Goal: Task Accomplishment & Management: Use online tool/utility

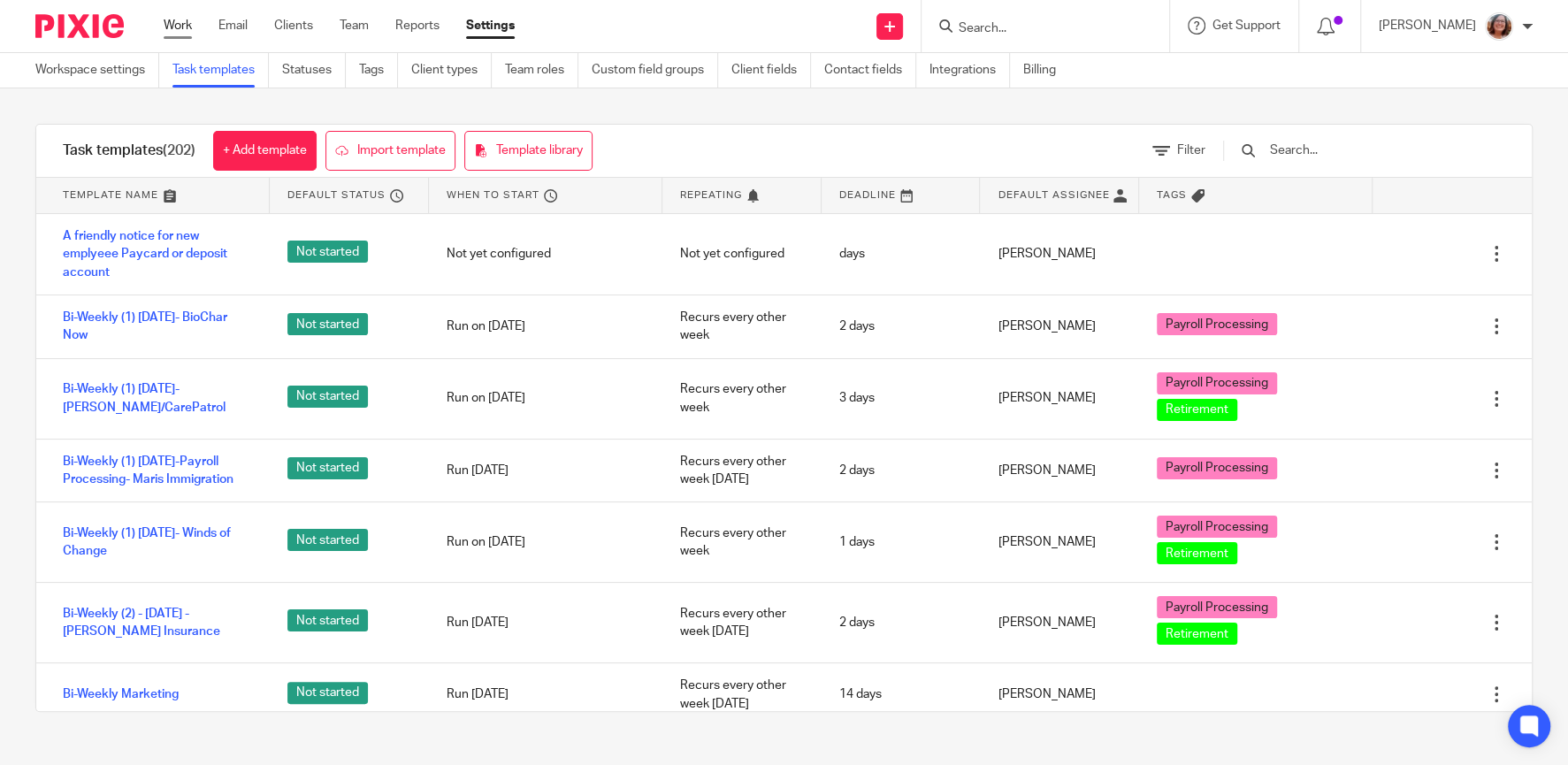
click at [171, 23] on link "Work" at bounding box center [177, 26] width 28 height 18
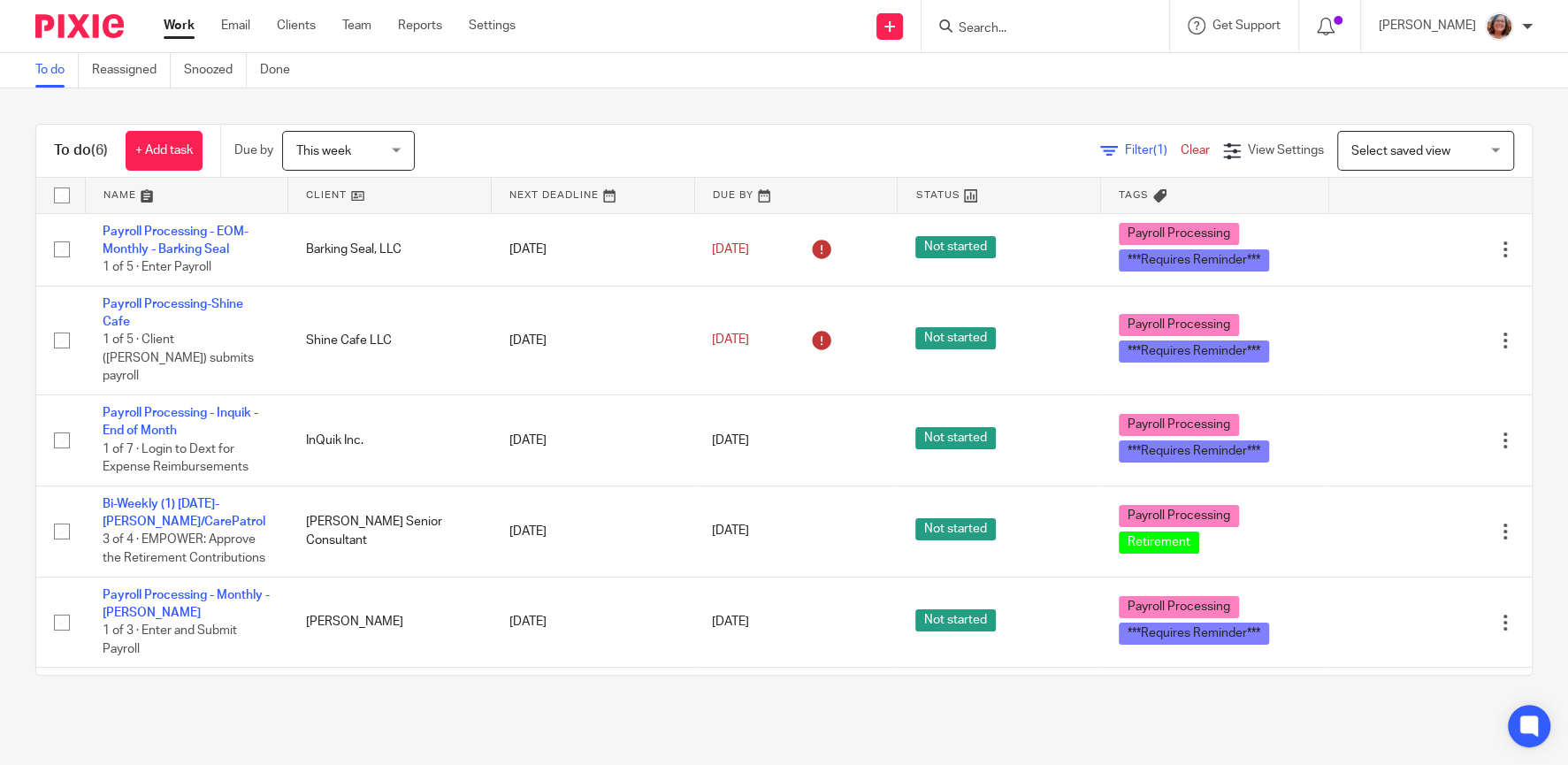
click at [213, 305] on link "Payroll Processing-Shine Cafe" at bounding box center [172, 312] width 140 height 30
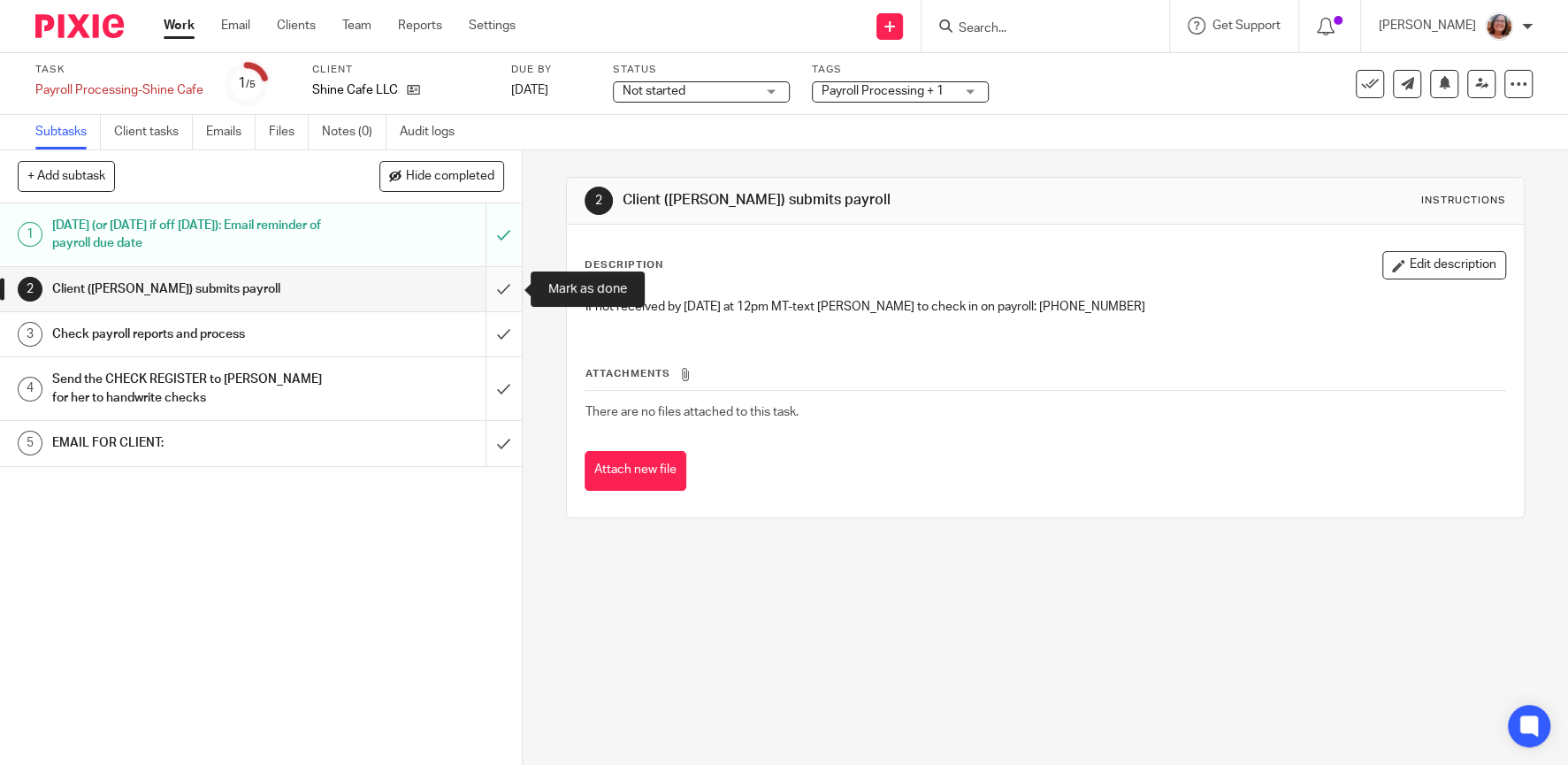
click at [497, 281] on input "submit" at bounding box center [261, 288] width 521 height 44
click at [505, 331] on input "submit" at bounding box center [261, 334] width 521 height 44
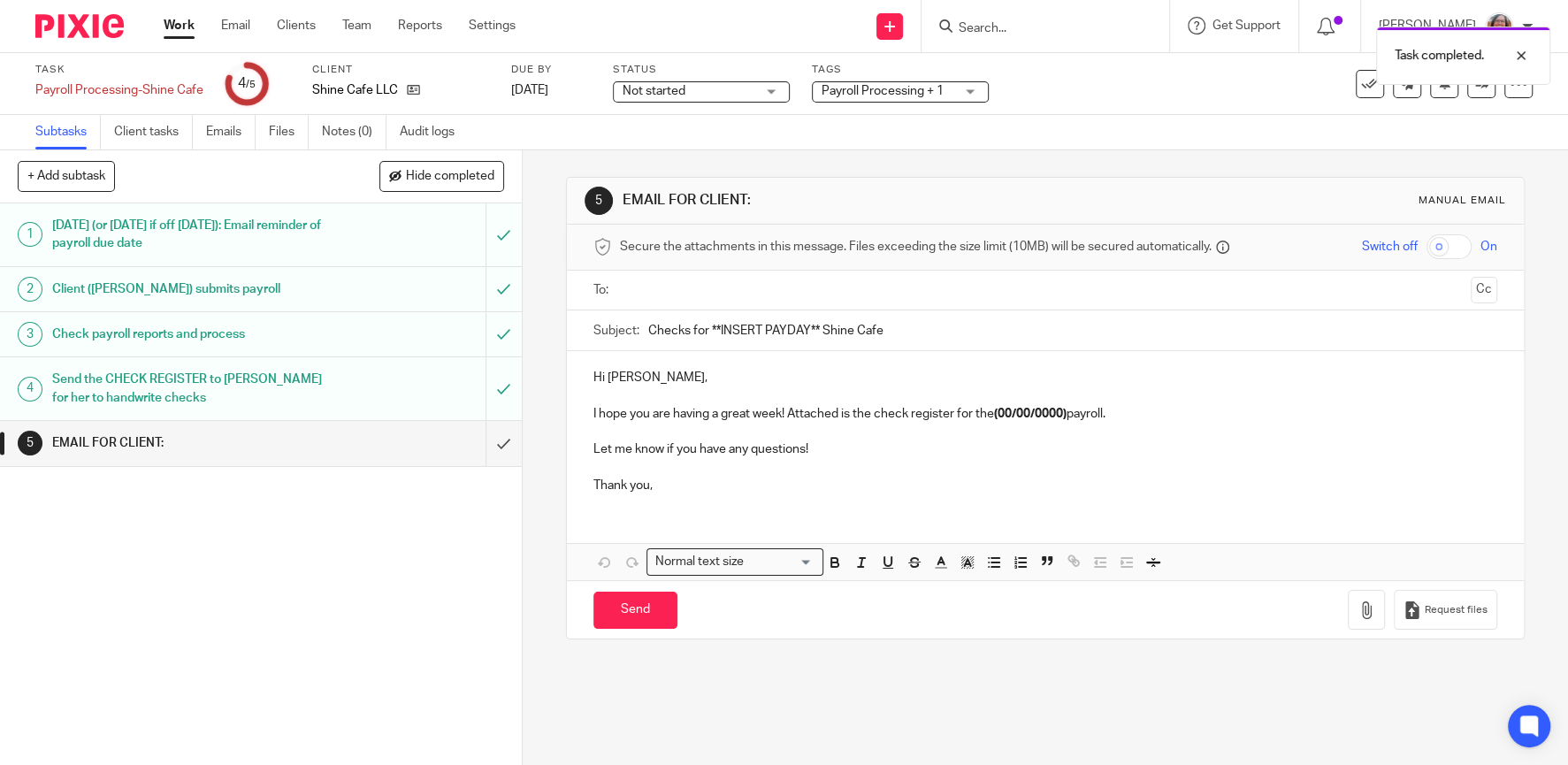
drag, startPoint x: 814, startPoint y: 328, endPoint x: 711, endPoint y: 328, distance: 103.0
click at [711, 328] on input "Checks for **INSERT PAYDAY** Shine Cafe" at bounding box center [1072, 330] width 849 height 40
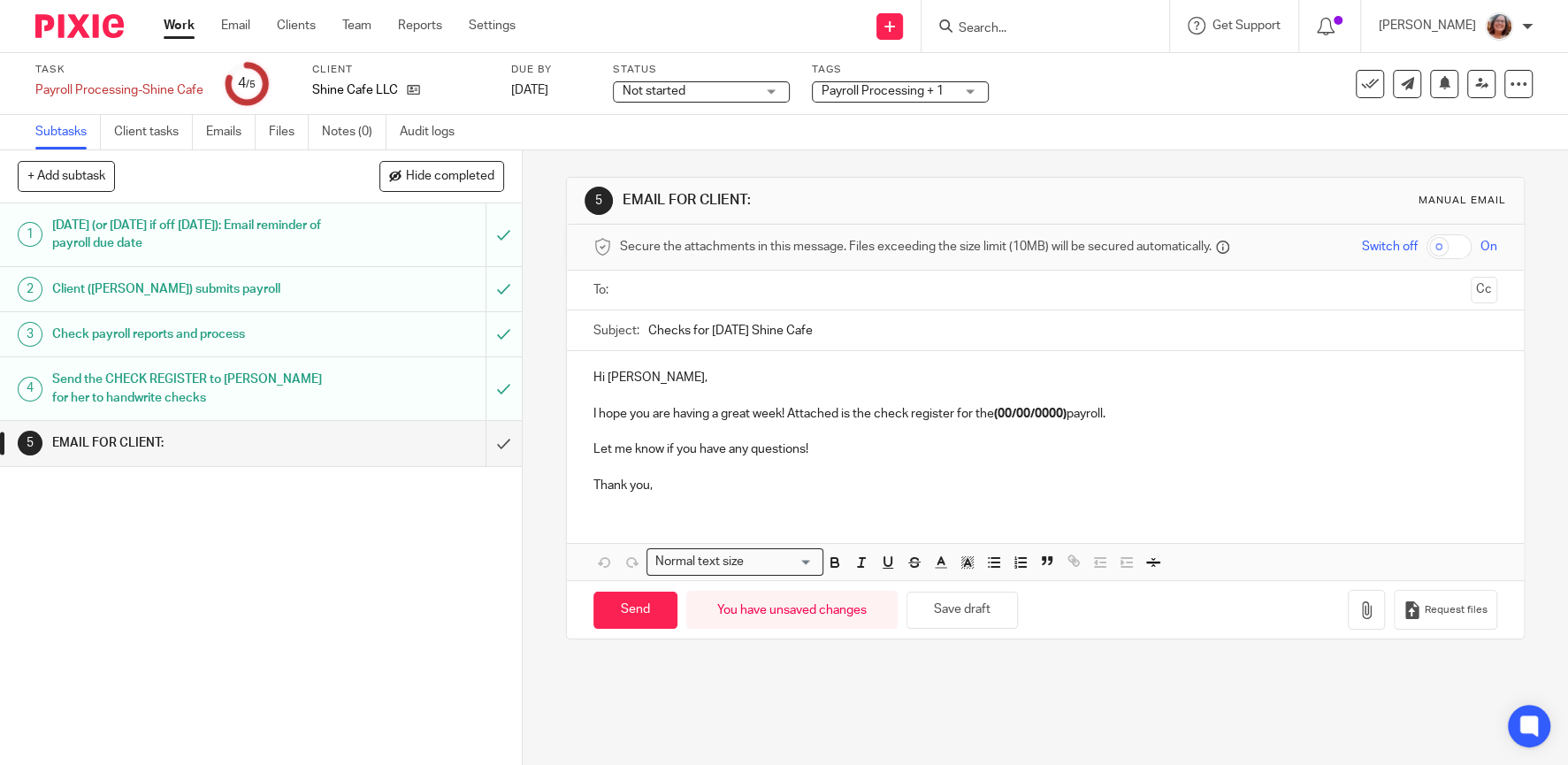
type input "Checks for 8/22/25 Shine Cafe"
click at [593, 416] on div "Hi Caroline, I hope you are having a great week! Attached is the check register…" at bounding box center [1045, 429] width 956 height 156
click at [885, 408] on p "Happy Thursday! I hope you are having a great week! Attached is the check regis…" at bounding box center [1045, 414] width 903 height 18
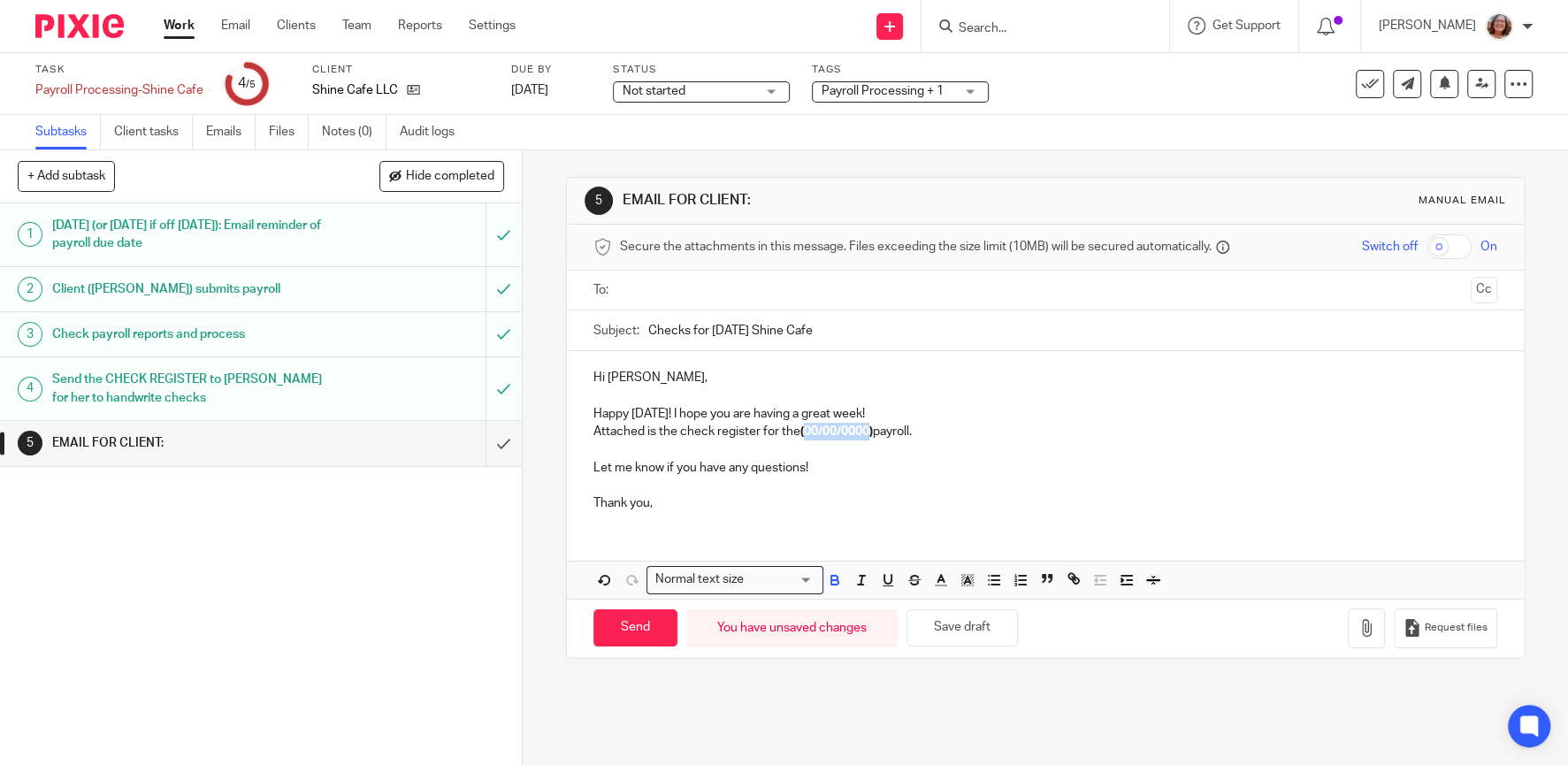
drag, startPoint x: 872, startPoint y: 429, endPoint x: 806, endPoint y: 435, distance: 66.3
click at [806, 435] on strong "(00/00/0000)" at bounding box center [836, 431] width 73 height 12
click at [908, 426] on p "Attached is the check register for the (8/22/25) payroll." at bounding box center [1045, 432] width 903 height 18
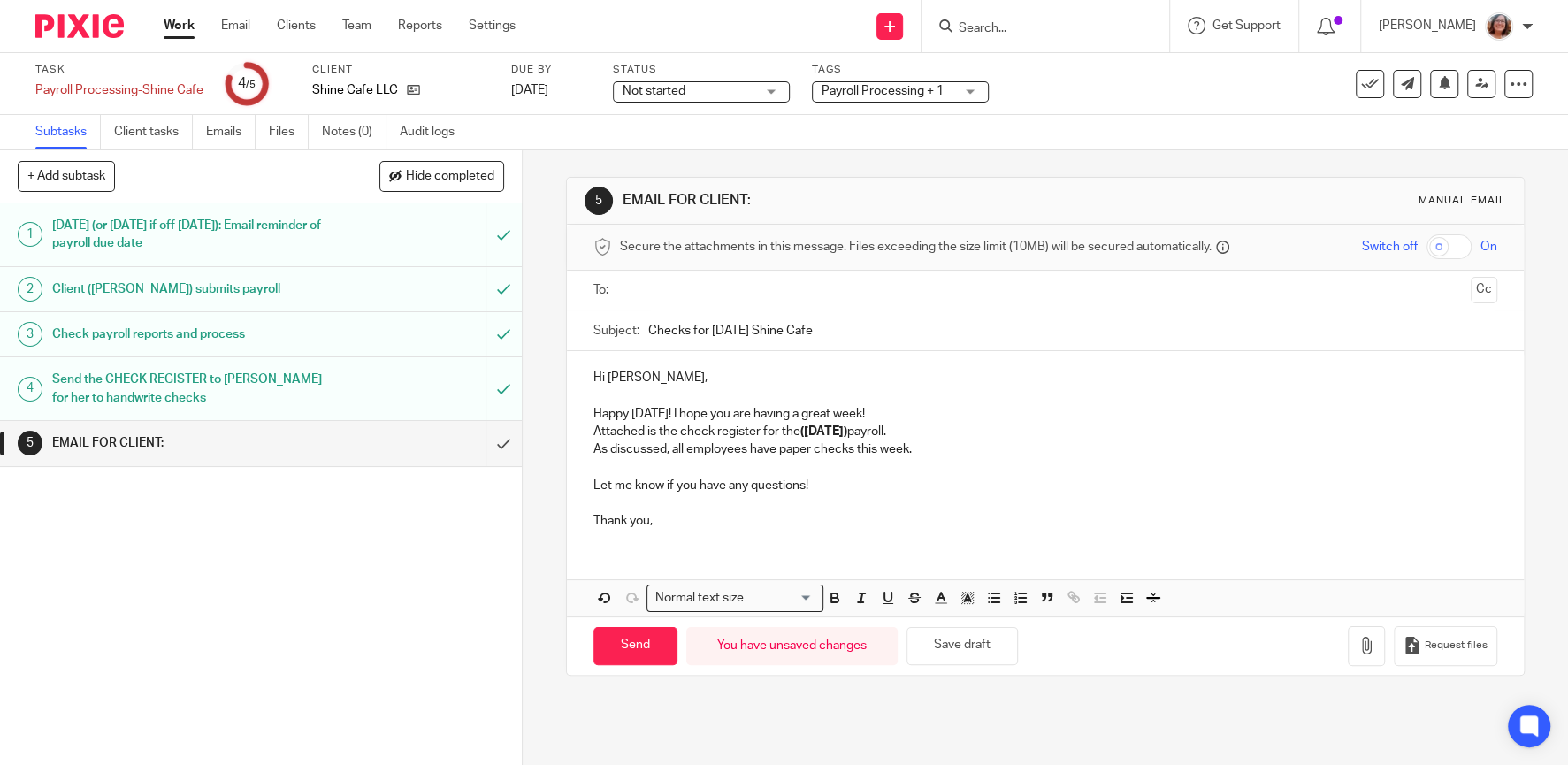
click at [790, 296] on input "text" at bounding box center [1044, 290] width 837 height 20
click at [669, 526] on p "Thank you," at bounding box center [1045, 525] width 903 height 18
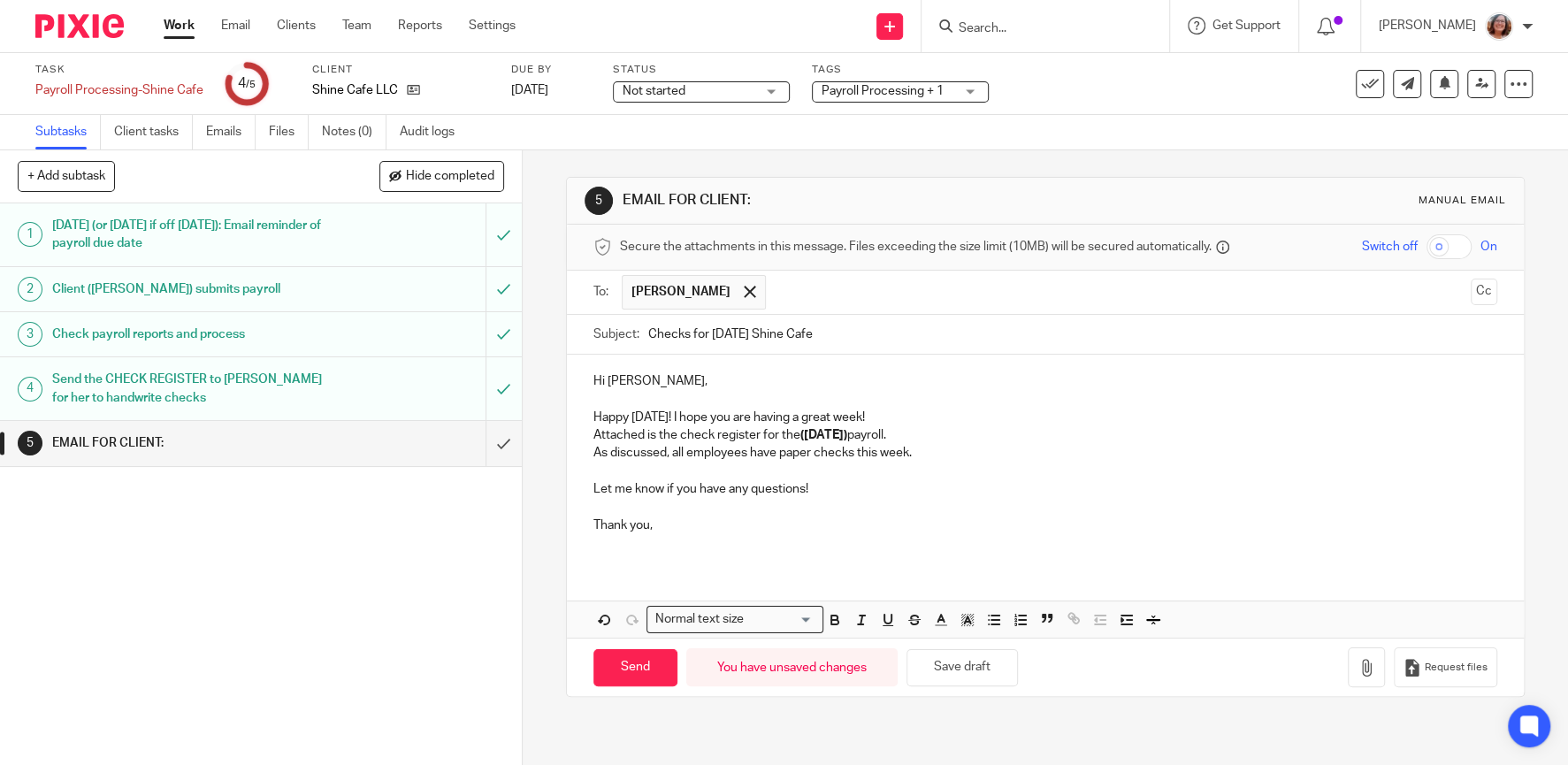
click at [893, 411] on p "Happy Thursday! I hope you are having a great week!" at bounding box center [1045, 418] width 903 height 18
click at [925, 454] on p "As discussed, all employees have paper checks this week." at bounding box center [1045, 453] width 903 height 18
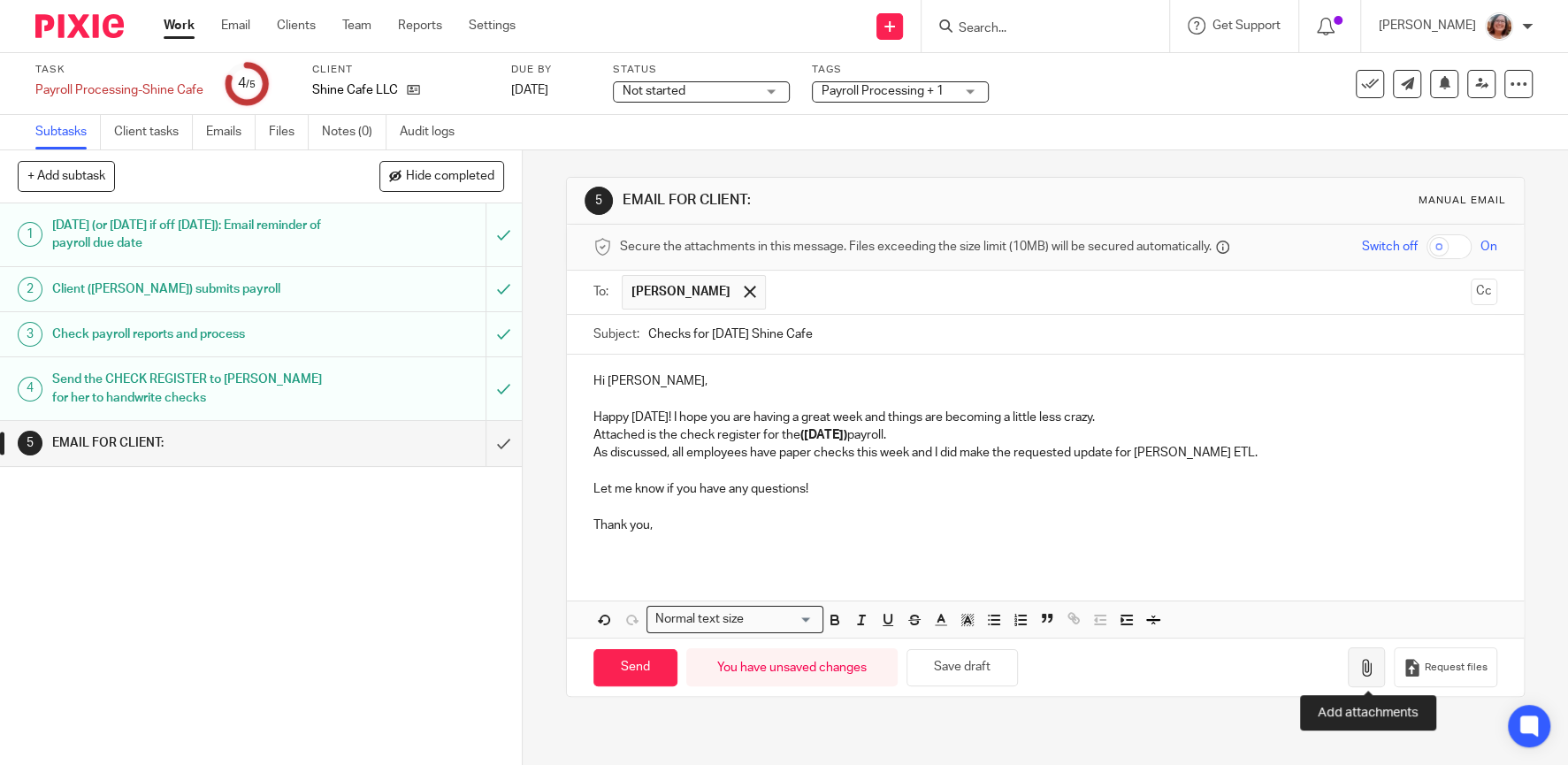
click at [1367, 666] on icon "button" at bounding box center [1366, 668] width 18 height 18
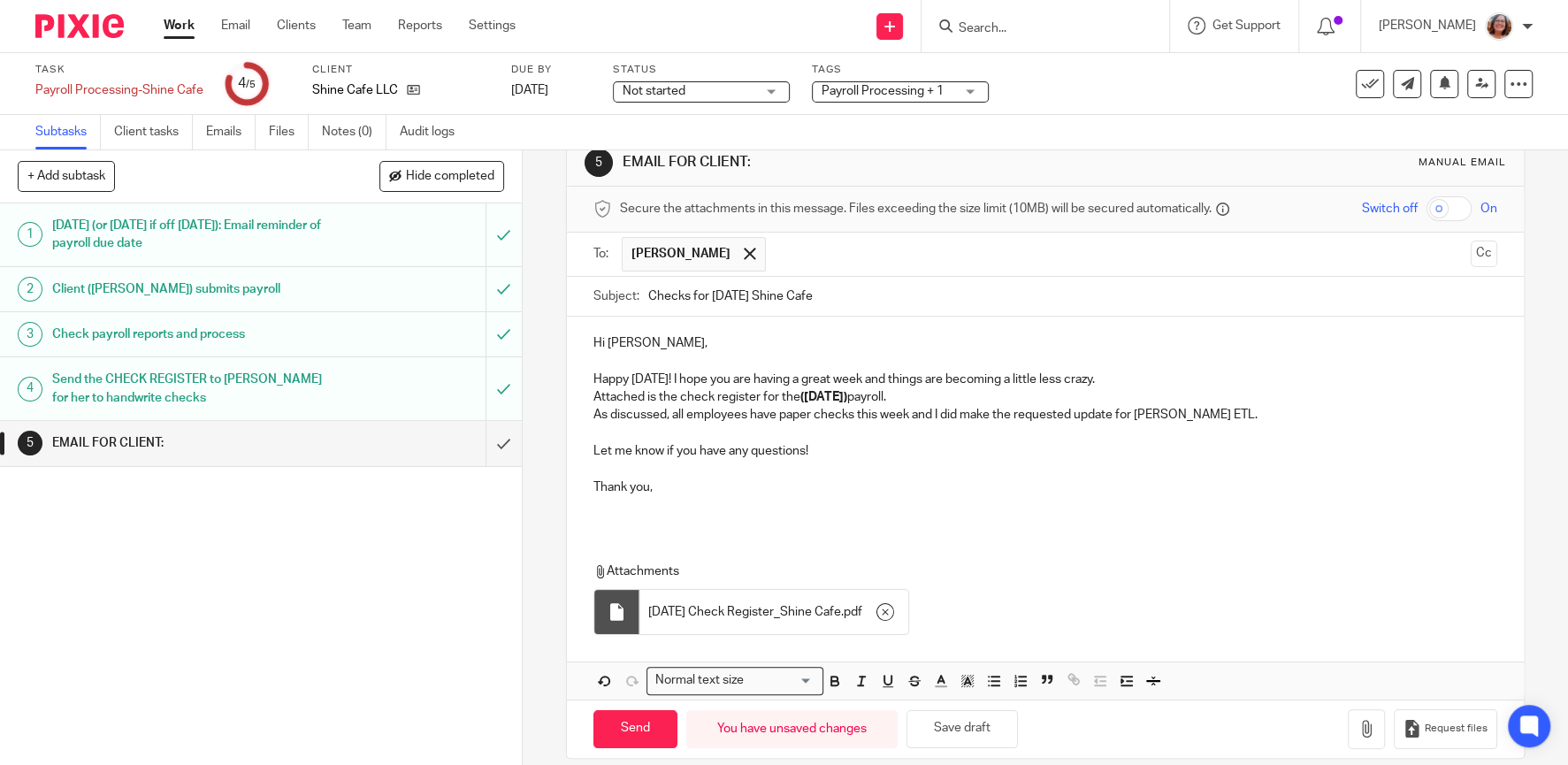
scroll to position [57, 0]
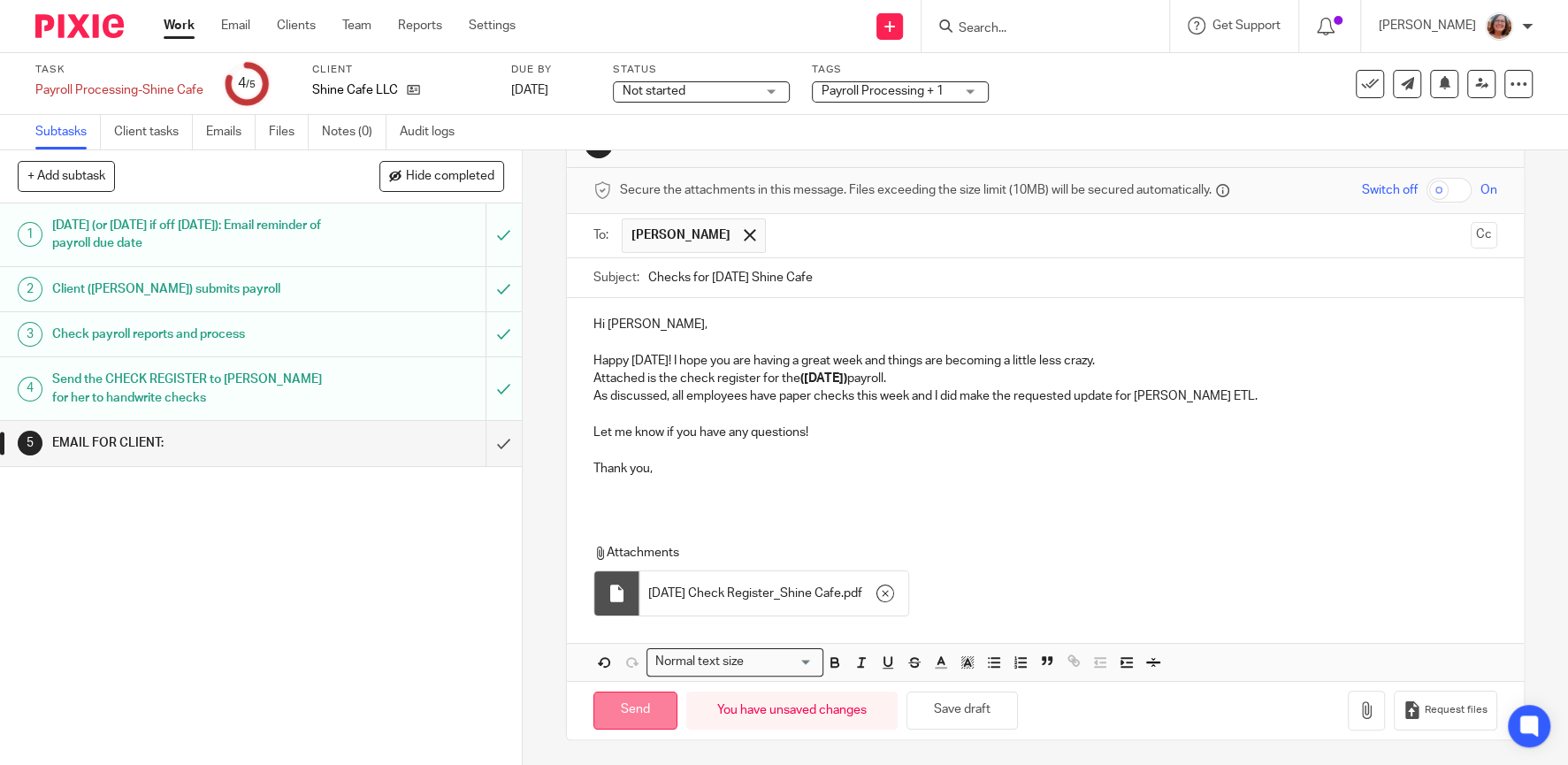
click at [624, 702] on input "Send" at bounding box center [635, 710] width 84 height 38
type input "Sent"
